Goal: Use online tool/utility: Utilize a website feature to perform a specific function

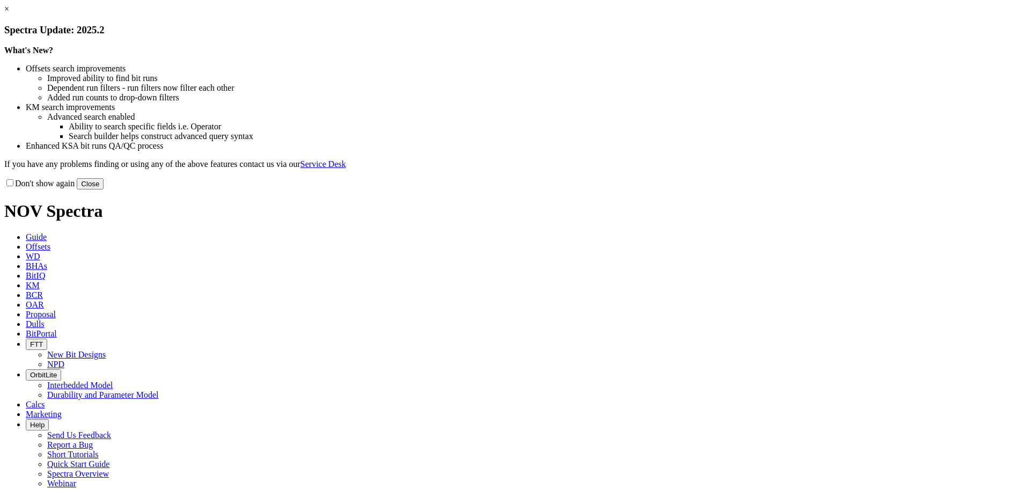
click at [103, 189] on button "Close" at bounding box center [90, 183] width 27 height 11
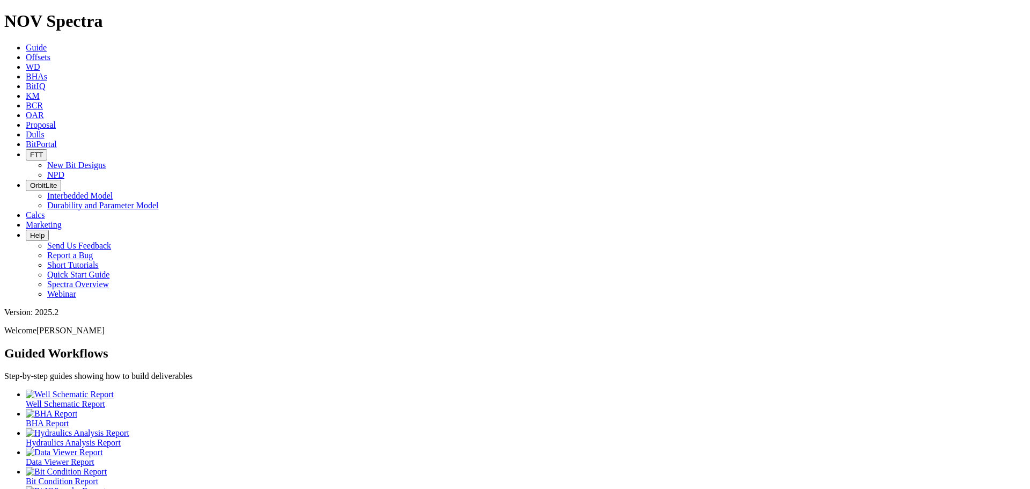
click at [45, 210] on link "Calcs" at bounding box center [35, 214] width 19 height 9
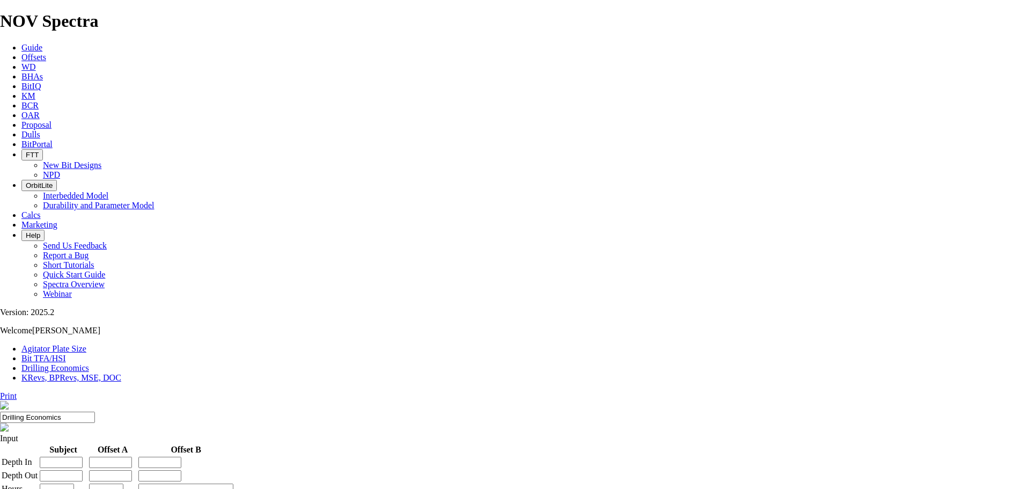
click at [66, 353] on link "Bit TFA/HSI" at bounding box center [43, 357] width 45 height 9
click at [29, 465] on input "mm" at bounding box center [26, 468] width 7 height 7
radio input "true"
radio input "false"
click at [95, 453] on input "Hole Size" at bounding box center [47, 458] width 95 height 11
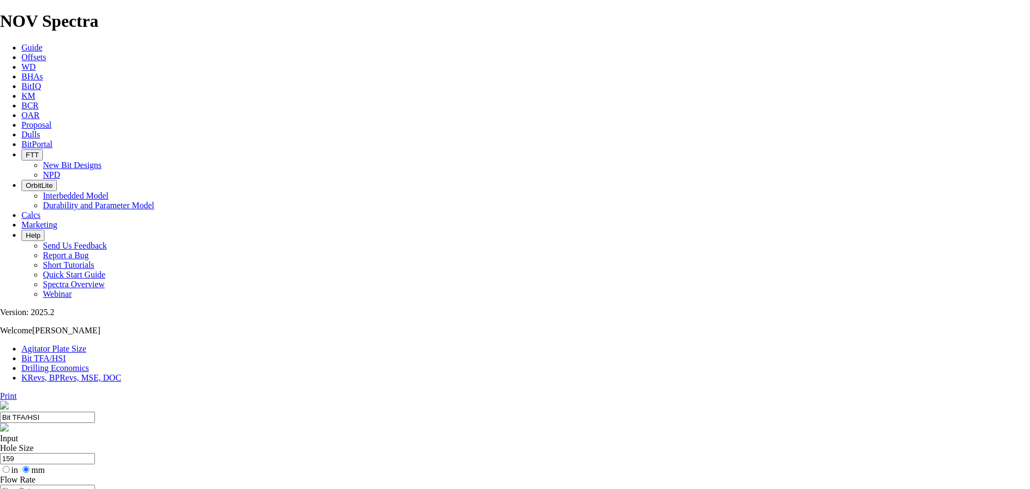
type input "159"
drag, startPoint x: 257, startPoint y: 234, endPoint x: 398, endPoint y: 180, distance: 151.8
click at [95, 484] on input "Flow Rate" at bounding box center [47, 489] width 95 height 11
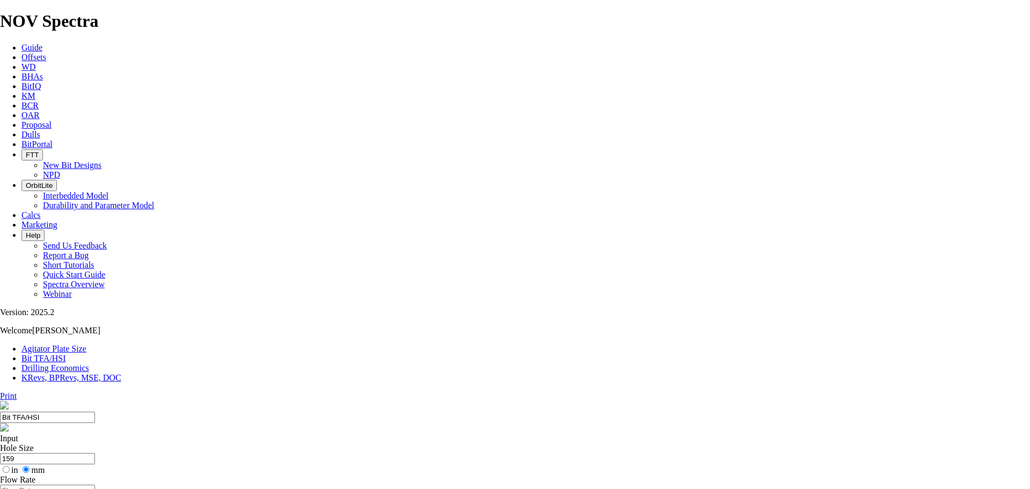
radio input "true"
radio input "false"
click at [95, 484] on input "Flow Rate" at bounding box center [47, 489] width 95 height 11
type input "1.2"
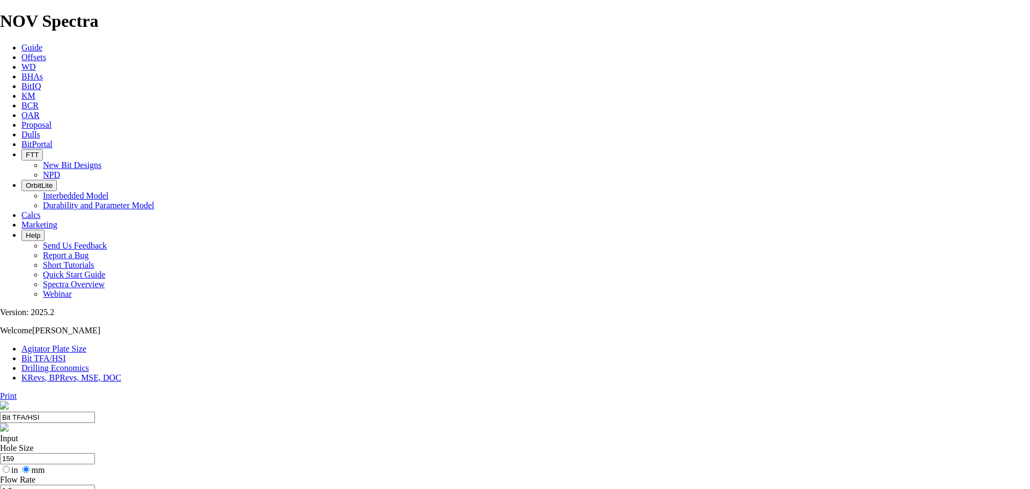
drag, startPoint x: 356, startPoint y: 239, endPoint x: 370, endPoint y: 241, distance: 14.1
radio input "true"
radio input "false"
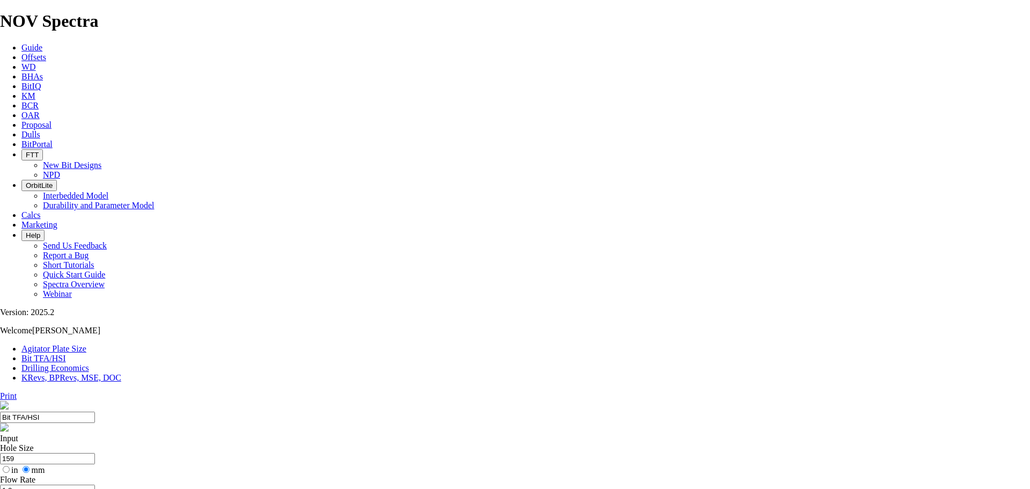
type input "1230"
type input "6"
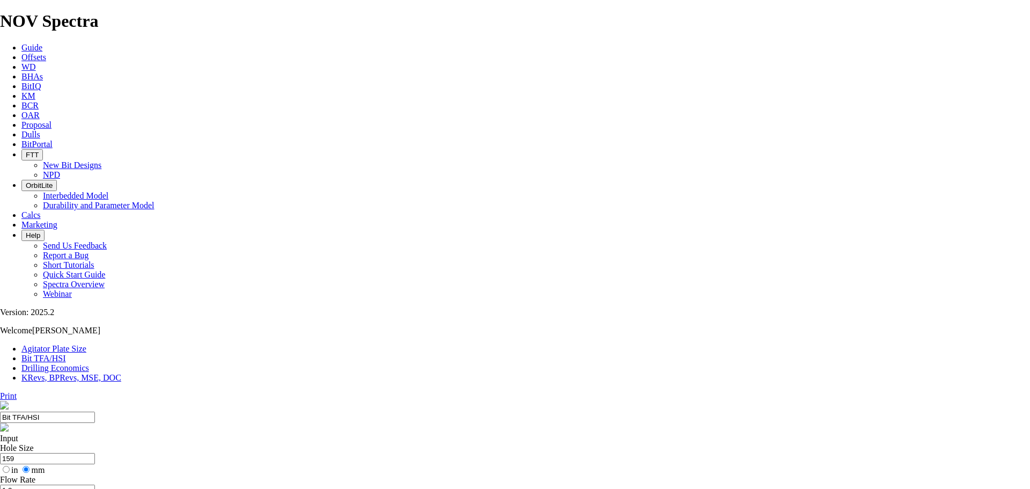
select select "number:11"
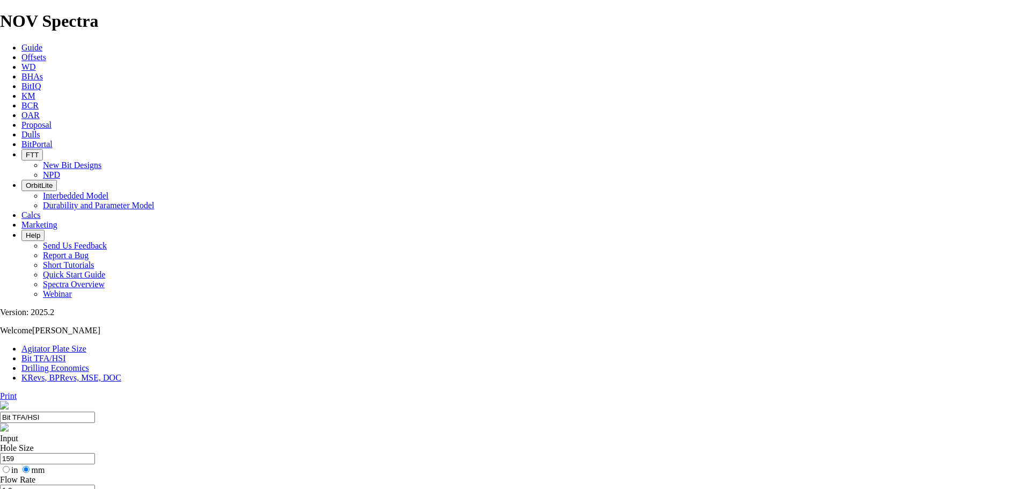
select select "number:11"
drag, startPoint x: 402, startPoint y: 304, endPoint x: 492, endPoint y: 320, distance: 91.5
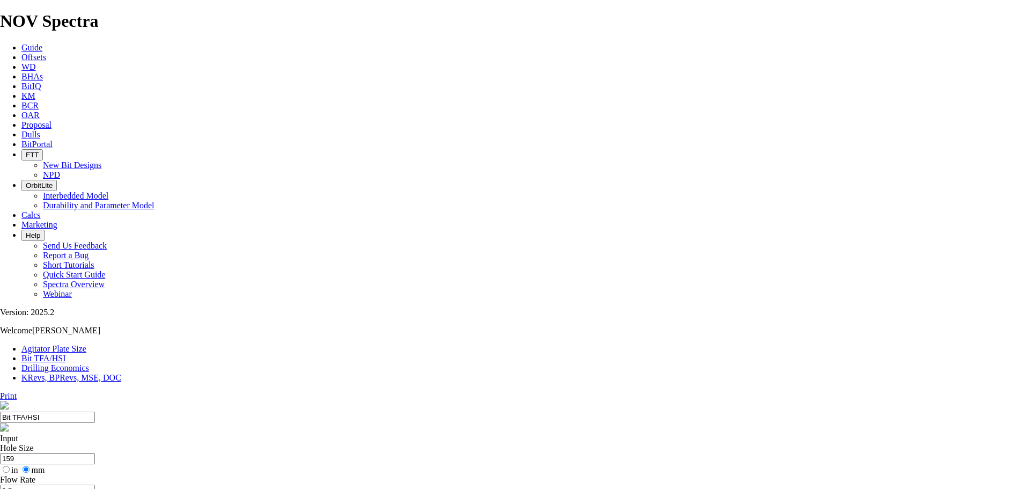
select select "number:14"
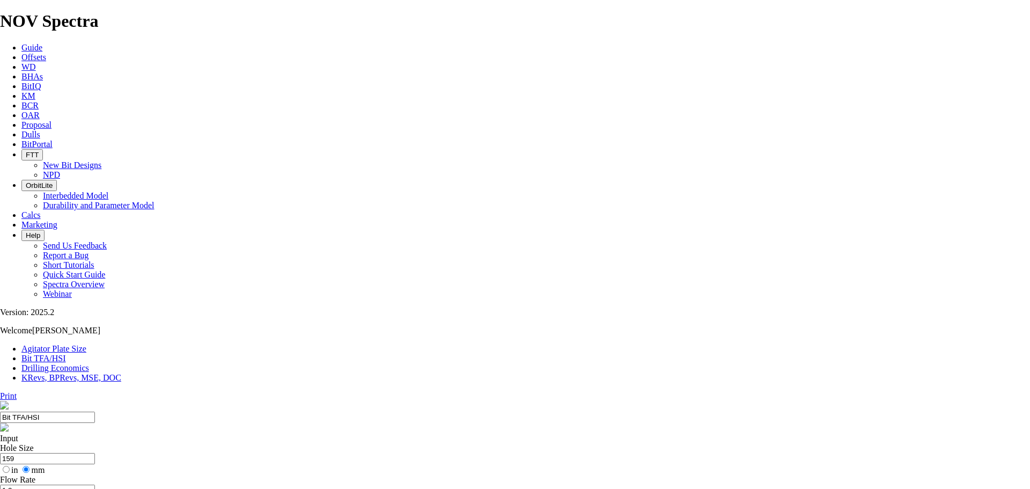
select select "number:14"
select select "number:11"
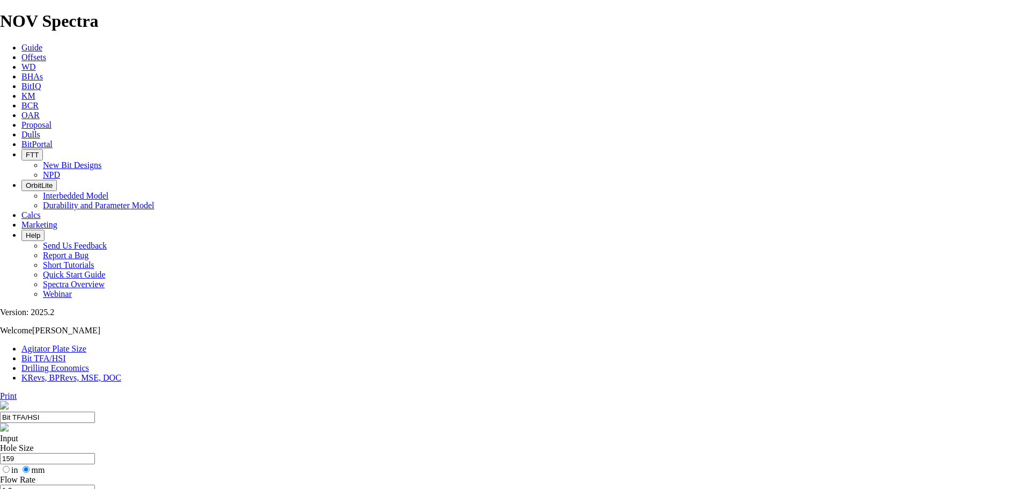
select select "number:11"
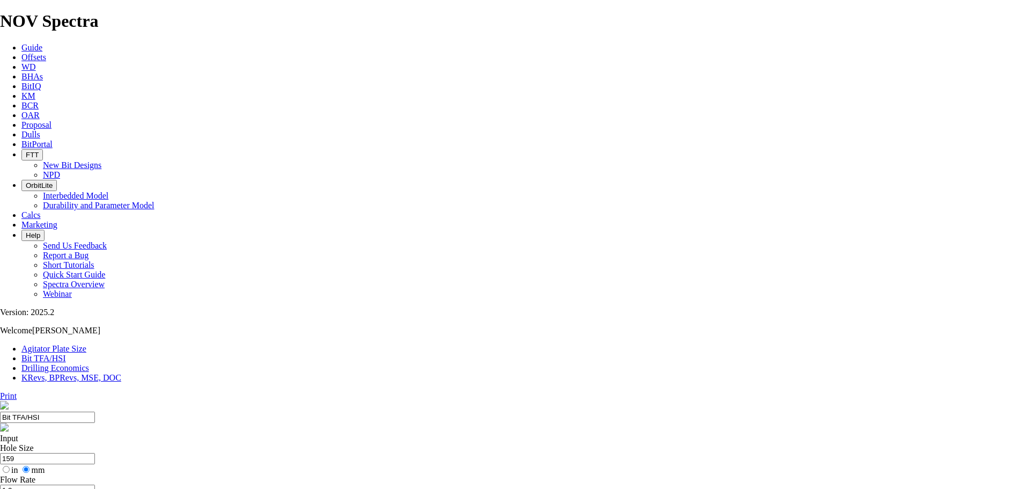
select select "number:11"
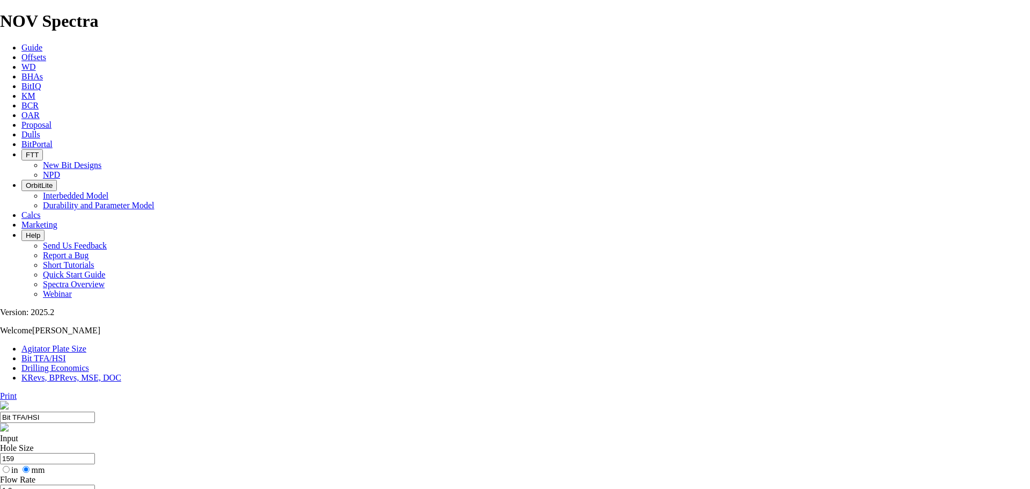
checkbox input "true"
click at [95, 484] on input "1.2" at bounding box center [47, 489] width 95 height 11
radio input "true"
radio input "false"
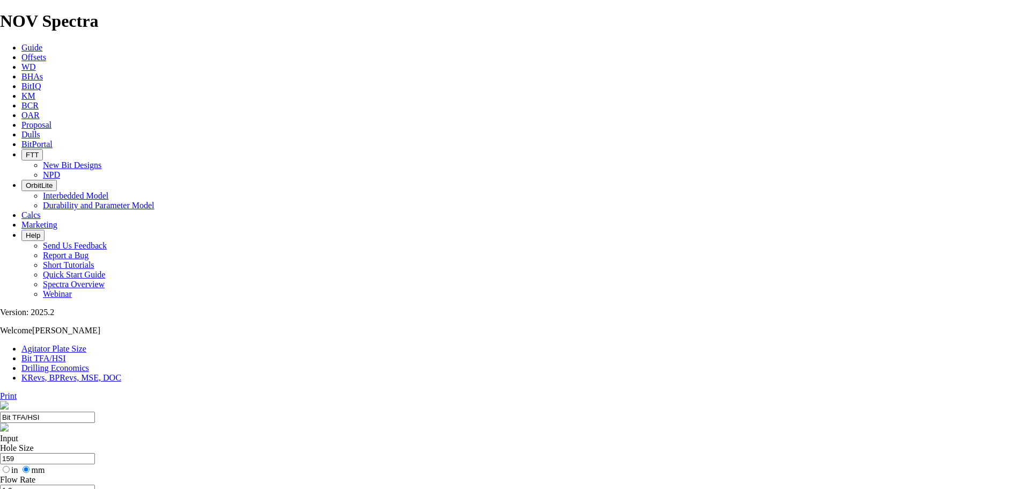
drag, startPoint x: 665, startPoint y: 264, endPoint x: 645, endPoint y: 266, distance: 19.9
drag, startPoint x: 691, startPoint y: 269, endPoint x: 634, endPoint y: 270, distance: 56.9
drag, startPoint x: 636, startPoint y: 280, endPoint x: 657, endPoint y: 274, distance: 22.2
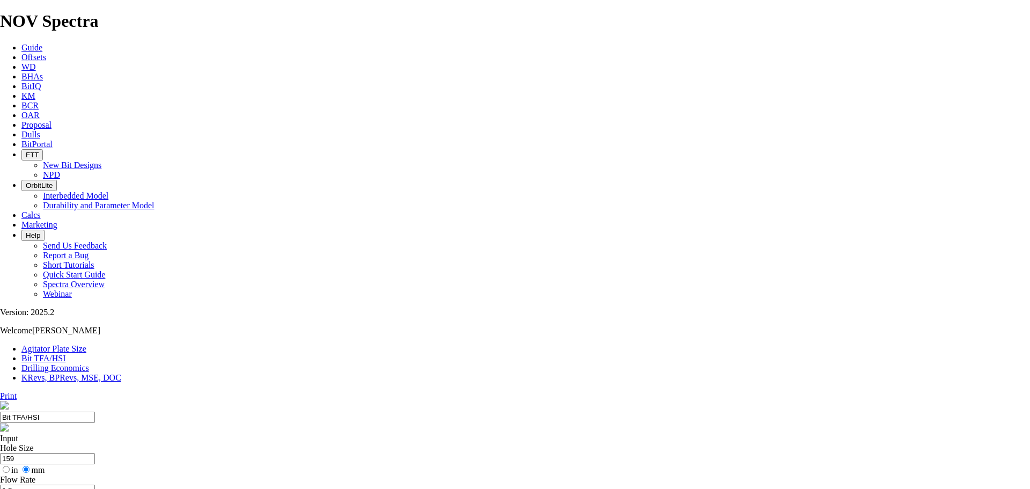
drag, startPoint x: 662, startPoint y: 270, endPoint x: 640, endPoint y: 268, distance: 22.1
drag, startPoint x: 634, startPoint y: 291, endPoint x: 631, endPoint y: 298, distance: 7.2
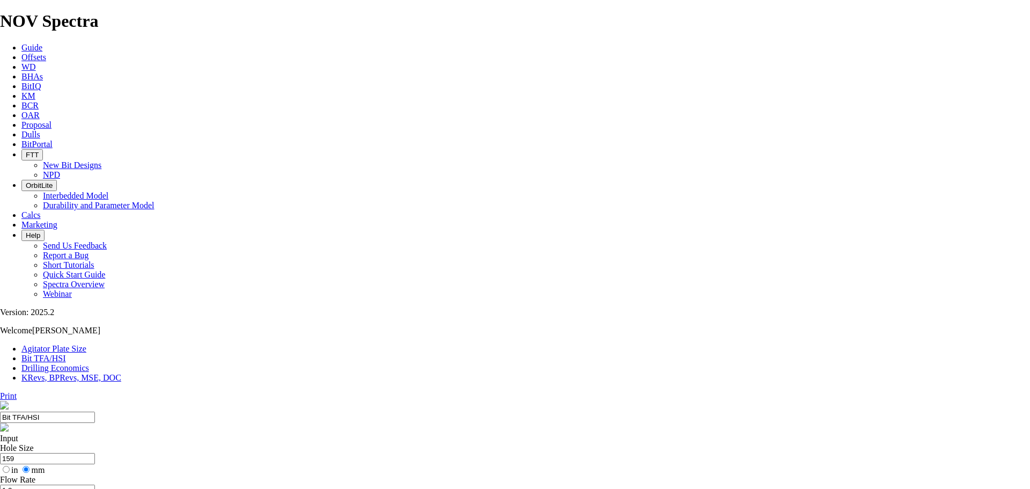
drag, startPoint x: 667, startPoint y: 270, endPoint x: 596, endPoint y: 164, distance: 128.4
